Goal: Find specific page/section: Find specific page/section

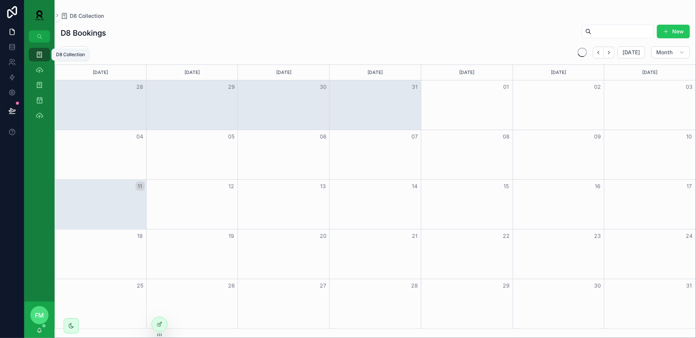
click at [40, 58] on icon "scrollable content" at bounding box center [40, 55] width 8 height 8
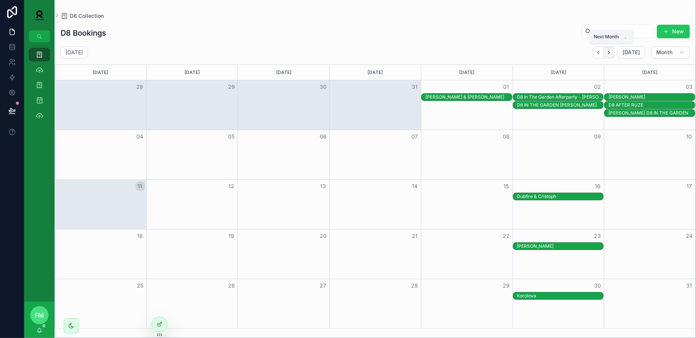
click at [612, 53] on icon "Next" at bounding box center [609, 53] width 6 height 6
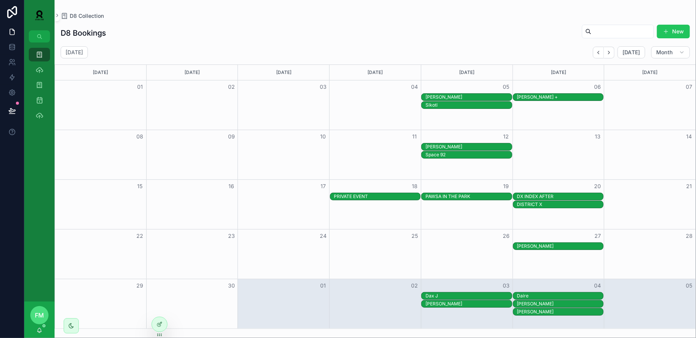
click at [538, 96] on div "[PERSON_NAME] +" at bounding box center [560, 97] width 86 height 6
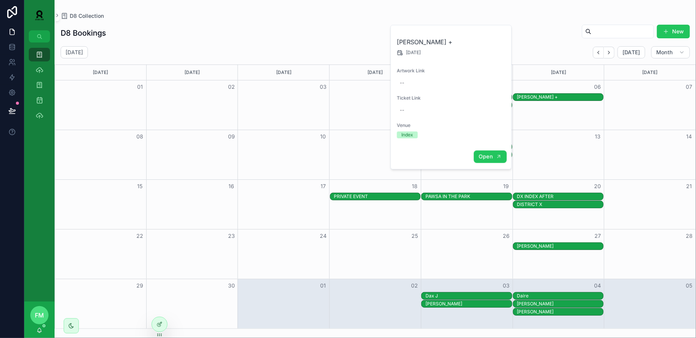
click at [484, 154] on span "Open" at bounding box center [485, 156] width 14 height 7
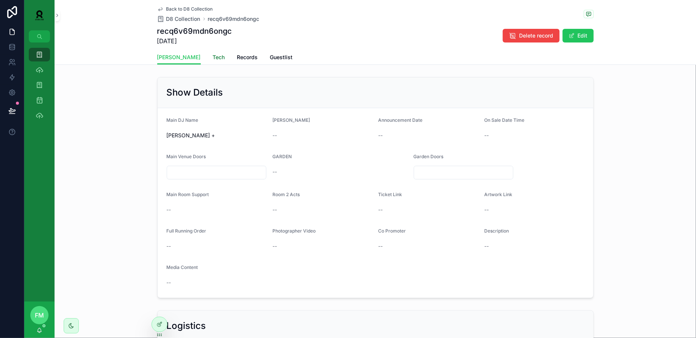
click at [213, 58] on span "Tech" at bounding box center [219, 57] width 12 height 8
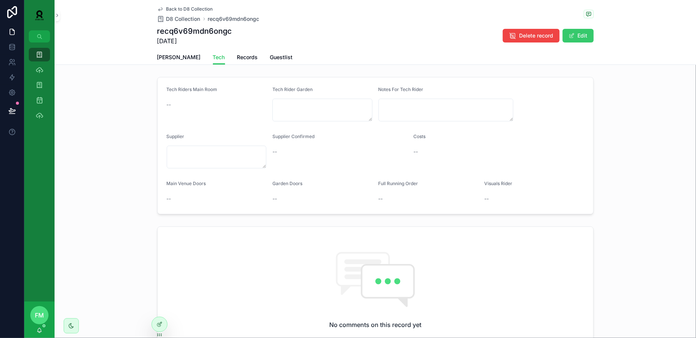
click at [580, 37] on button "Edit" at bounding box center [578, 36] width 31 height 14
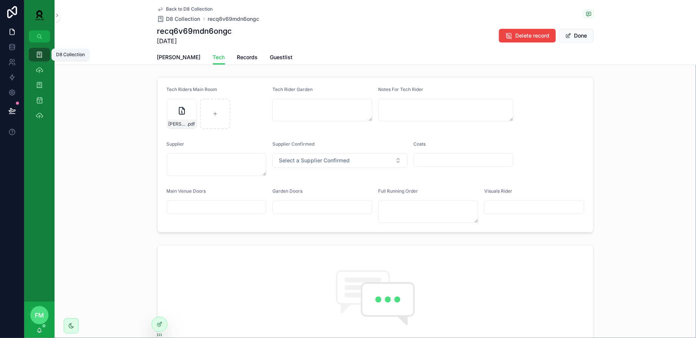
click at [39, 56] on icon "scrollable content" at bounding box center [40, 55] width 8 height 8
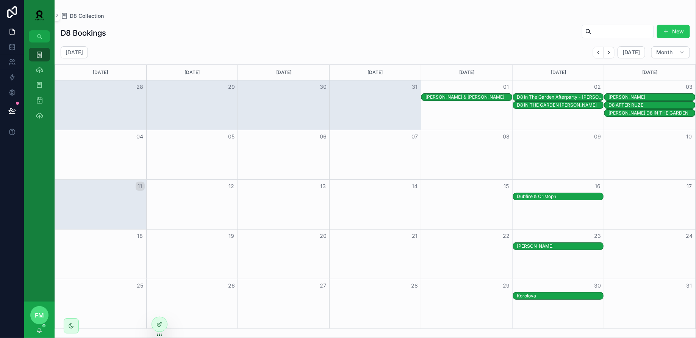
click at [541, 295] on div "Korolova" at bounding box center [560, 295] width 86 height 6
click at [491, 318] on span "Open" at bounding box center [485, 319] width 14 height 7
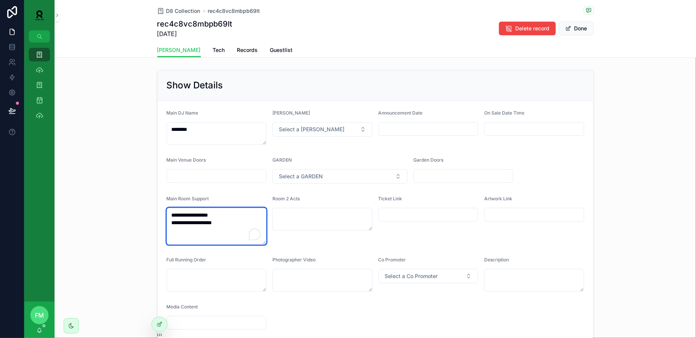
drag, startPoint x: 231, startPoint y: 221, endPoint x: 158, endPoint y: 207, distance: 75.2
click at [158, 207] on form "**********" at bounding box center [376, 220] width 436 height 238
click at [213, 51] on span "Tech" at bounding box center [219, 50] width 12 height 8
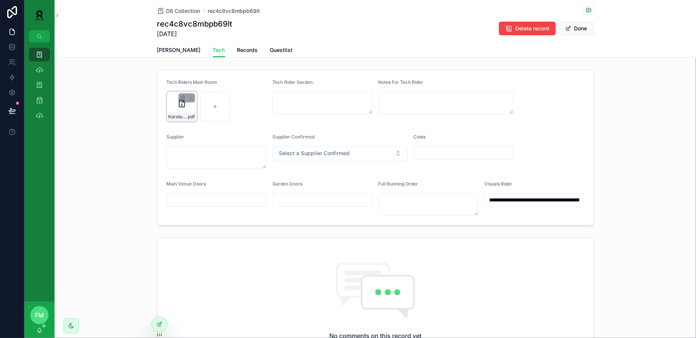
click at [177, 101] on icon "scrollable content" at bounding box center [181, 103] width 9 height 9
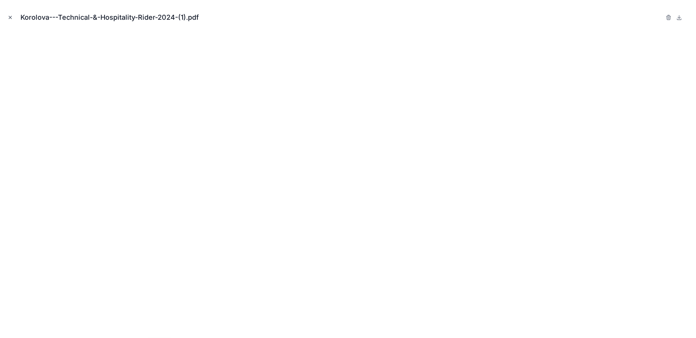
click at [13, 17] on button "Close modal" at bounding box center [10, 17] width 8 height 8
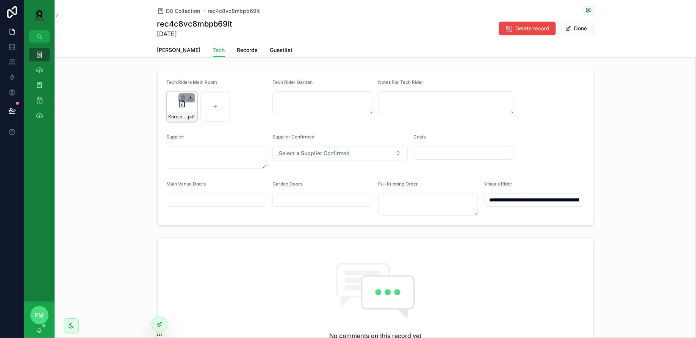
click at [192, 97] on icon "scrollable content" at bounding box center [191, 98] width 6 height 6
click at [237, 52] on span "Records" at bounding box center [247, 50] width 21 height 8
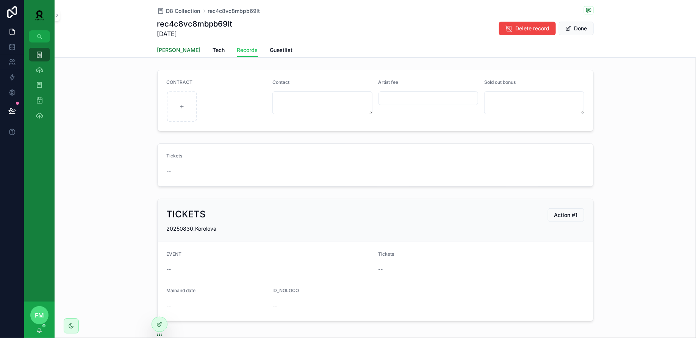
click at [168, 51] on span "[PERSON_NAME]" at bounding box center [179, 50] width 44 height 8
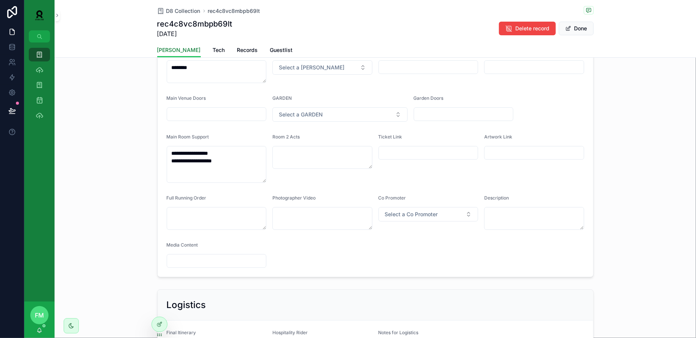
scroll to position [64, 0]
